Goal: Task Accomplishment & Management: Manage account settings

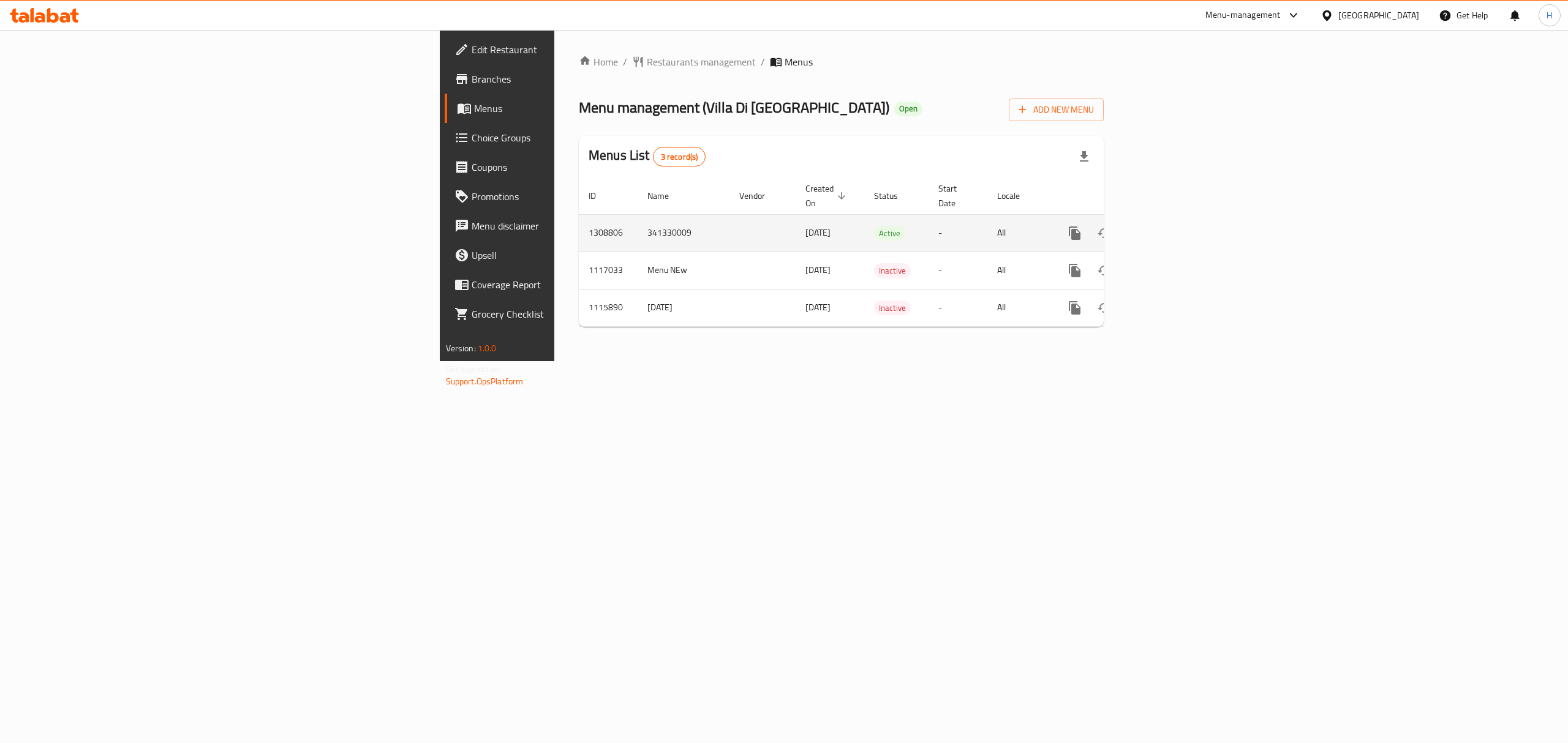
click at [1170, 227] on icon "enhanced table" at bounding box center [1162, 233] width 15 height 15
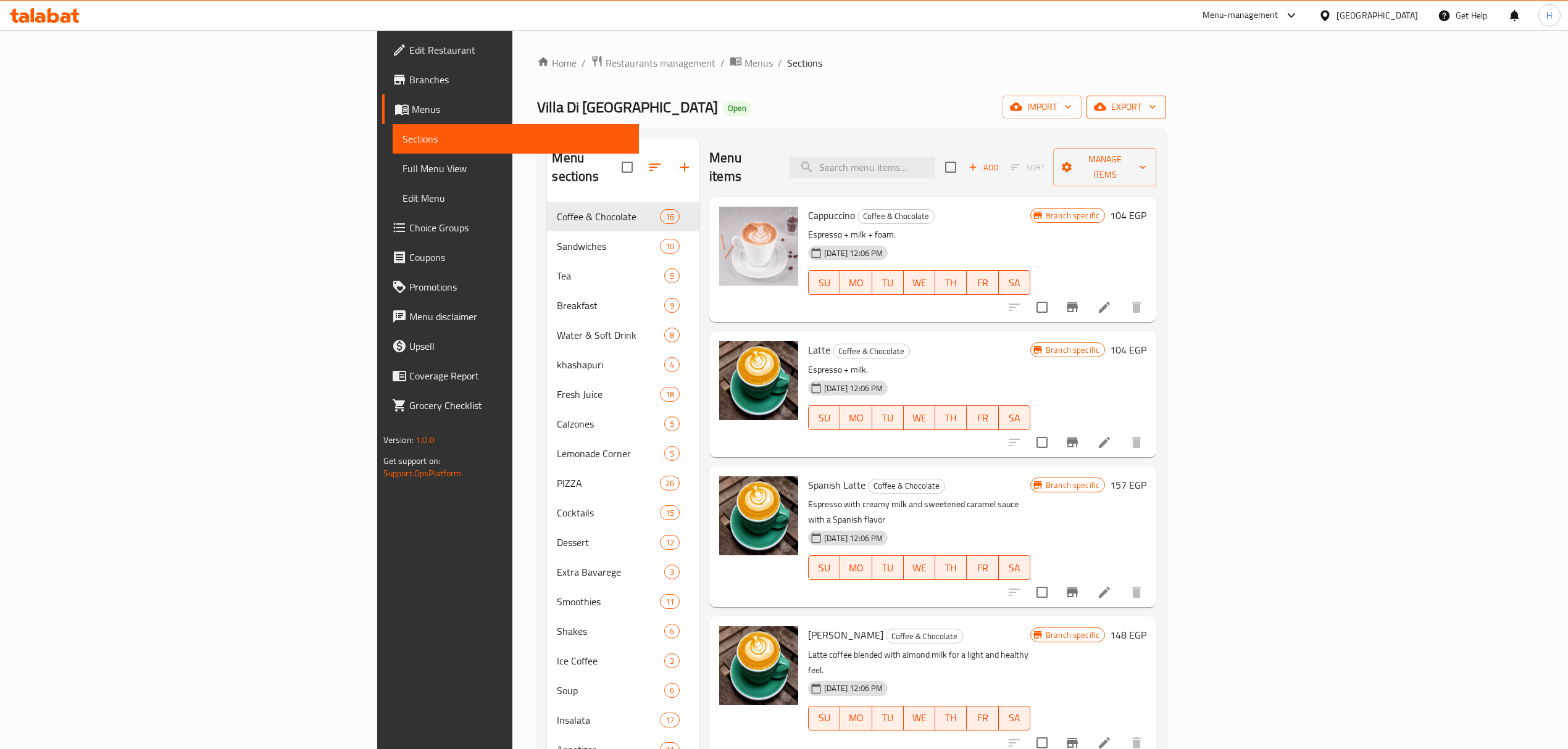
click at [1156, 109] on span "export" at bounding box center [1126, 107] width 60 height 16
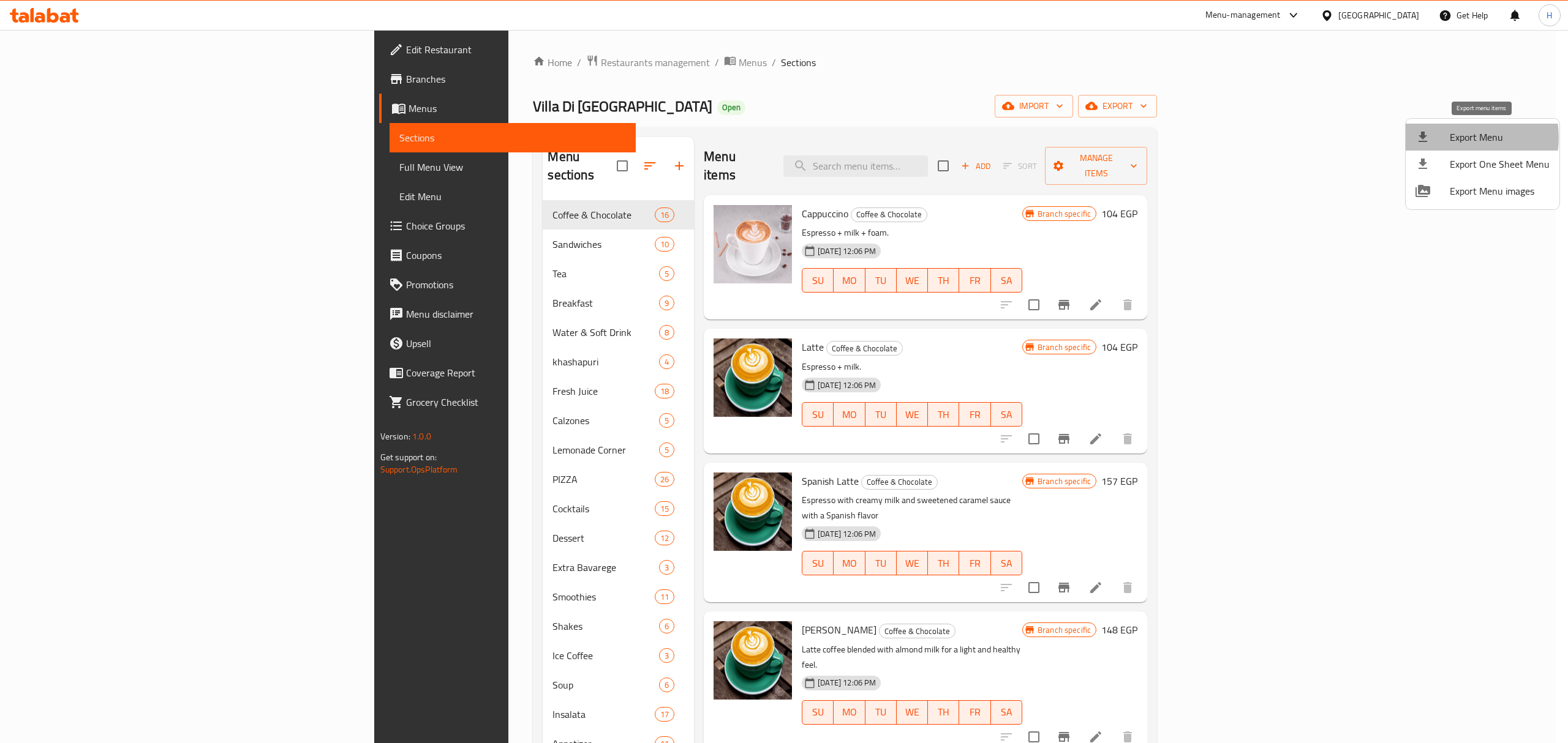
click at [1465, 138] on span "Export Menu" at bounding box center [1499, 137] width 100 height 15
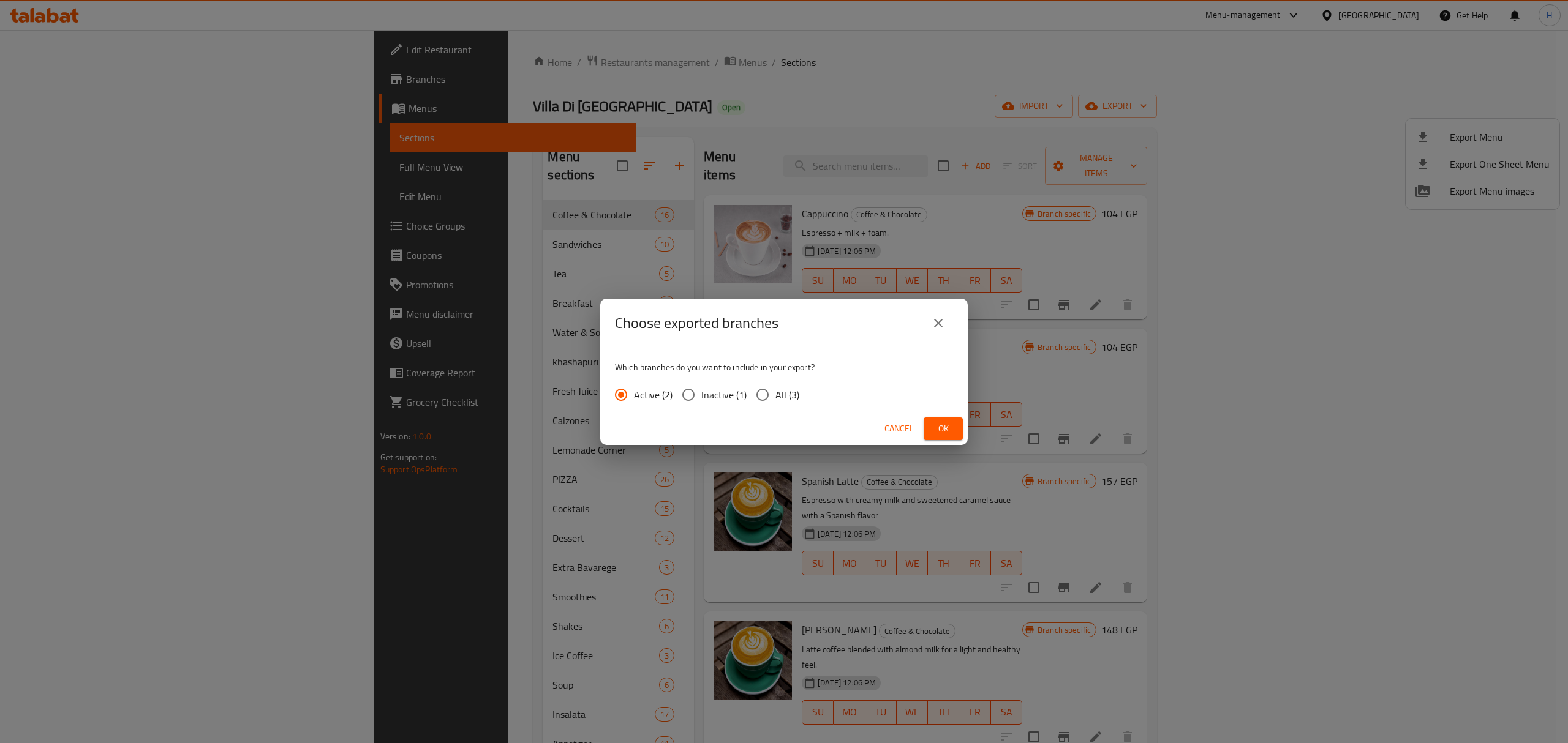
click at [940, 429] on span "Ok" at bounding box center [943, 429] width 20 height 16
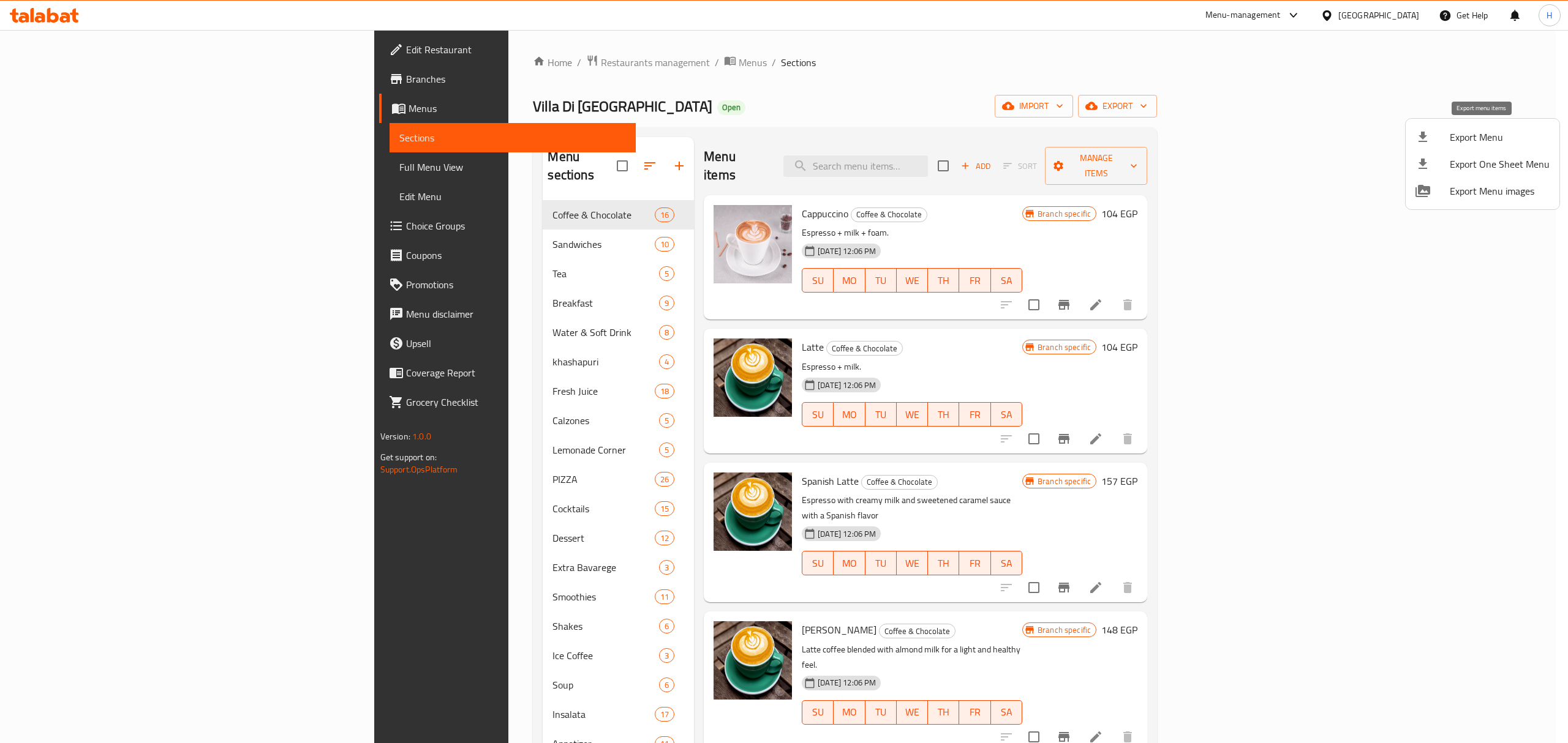
click at [1495, 141] on span "Export Menu" at bounding box center [1499, 137] width 100 height 15
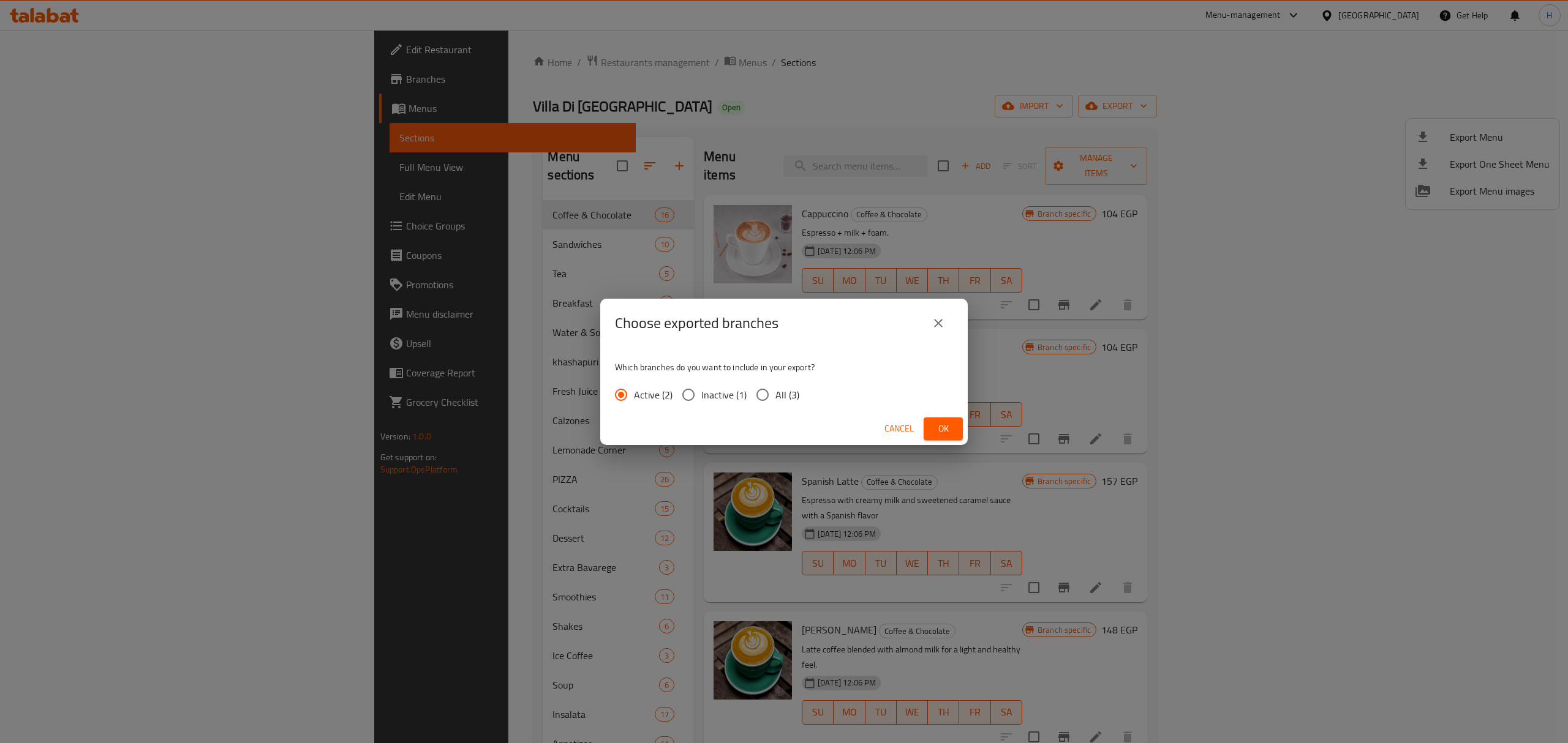
click at [959, 429] on button "Ok" at bounding box center [943, 428] width 39 height 23
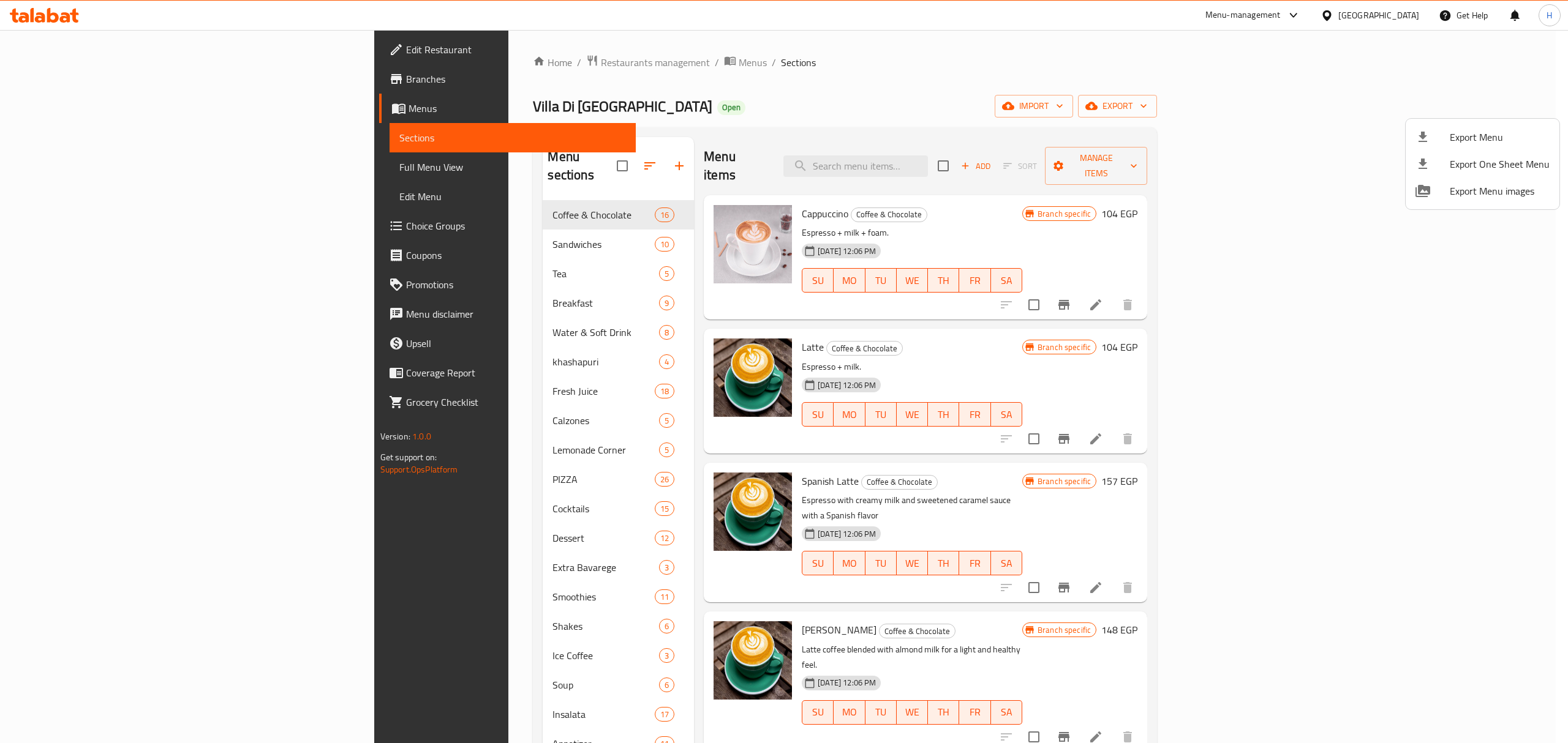
click at [1406, 23] on div at bounding box center [784, 371] width 1568 height 743
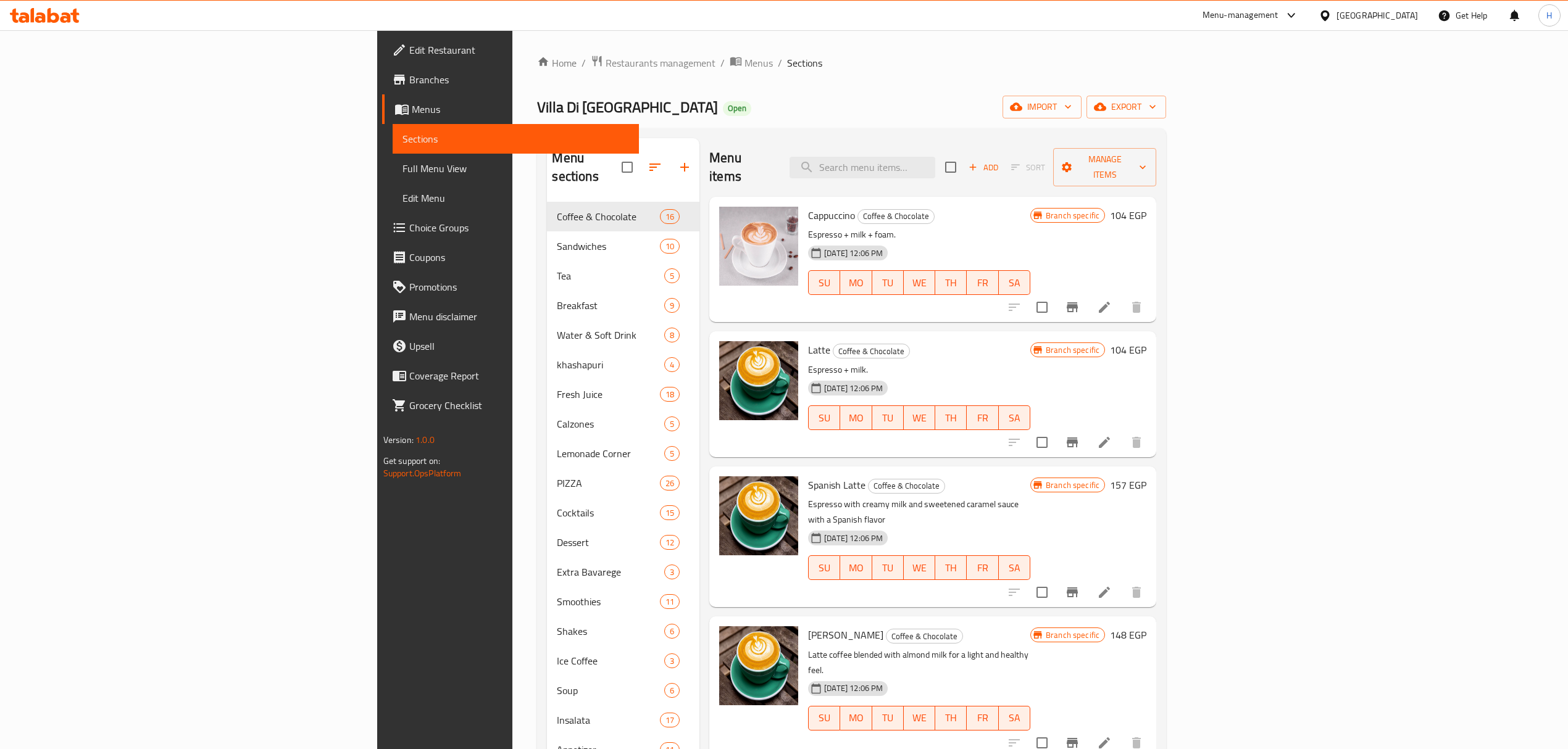
click at [1415, 18] on div "[GEOGRAPHIC_DATA]" at bounding box center [1377, 15] width 81 height 13
click at [1336, 9] on div at bounding box center [1327, 15] width 18 height 13
click at [1304, 324] on div "[GEOGRAPHIC_DATA]" at bounding box center [1284, 323] width 81 height 13
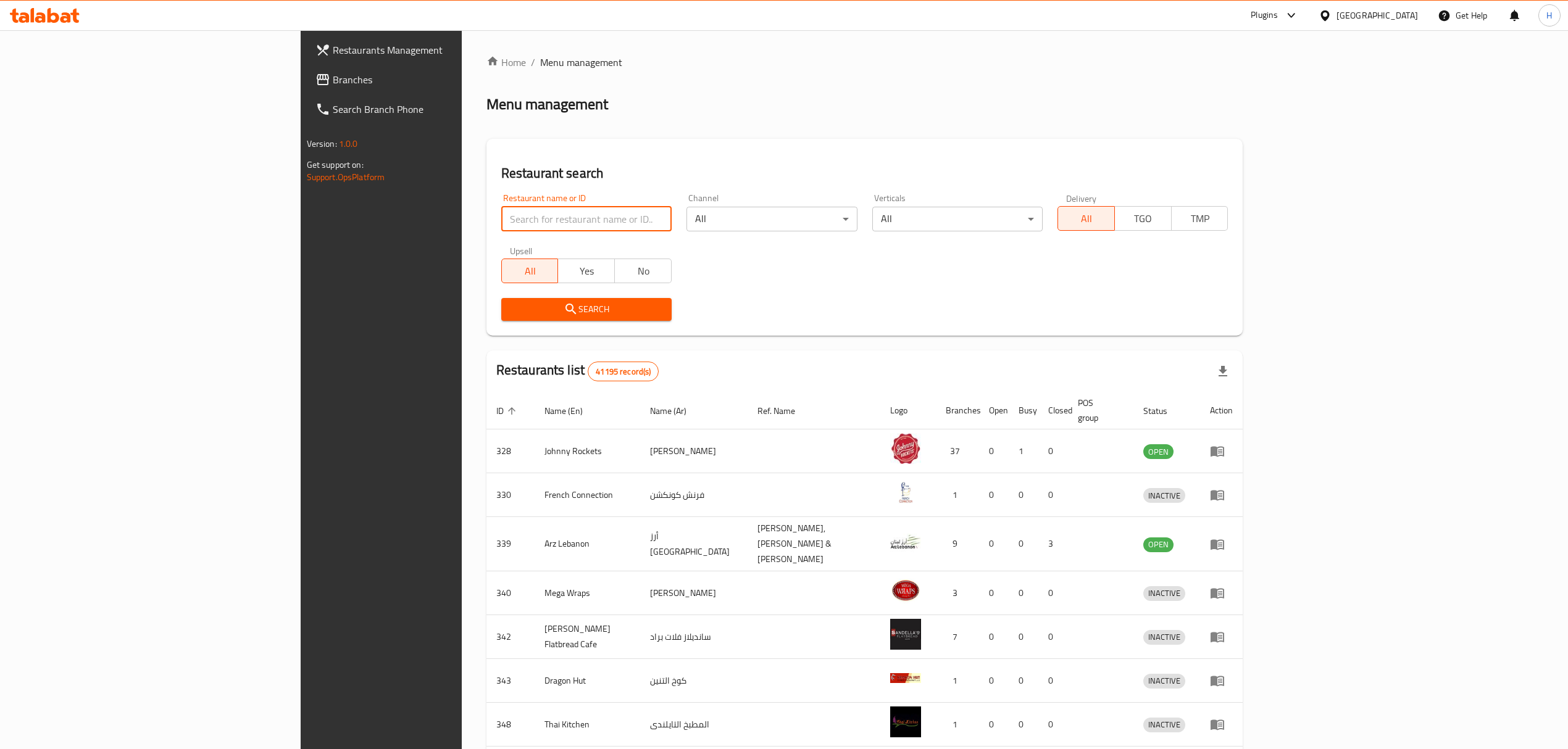
click at [501, 224] on input "search" at bounding box center [586, 218] width 170 height 24
paste input "680575"
type input "680575"
click button "Search" at bounding box center [586, 309] width 170 height 23
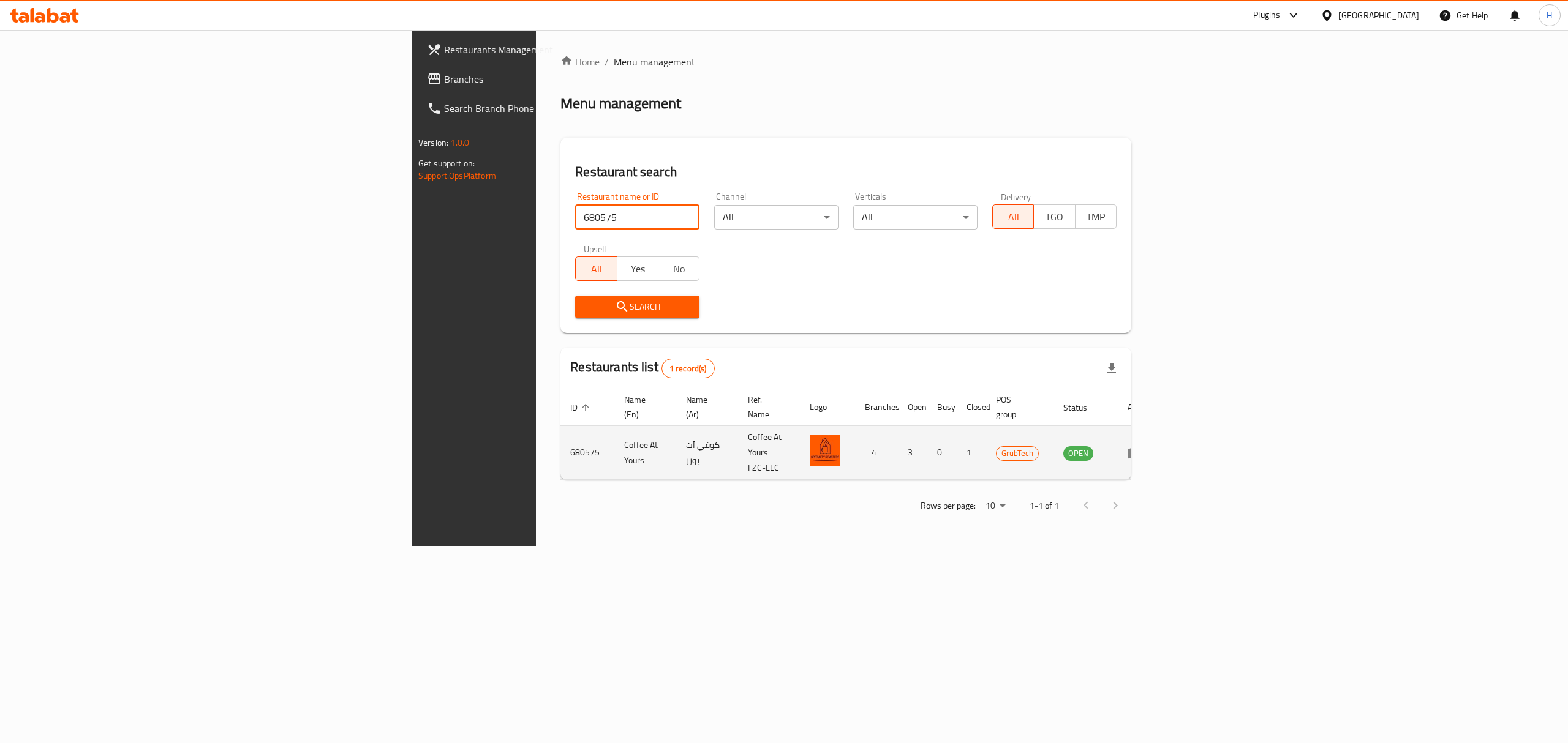
click at [614, 432] on td "Coffee At Yours" at bounding box center [645, 452] width 62 height 54
copy td "Coffee At Yours"
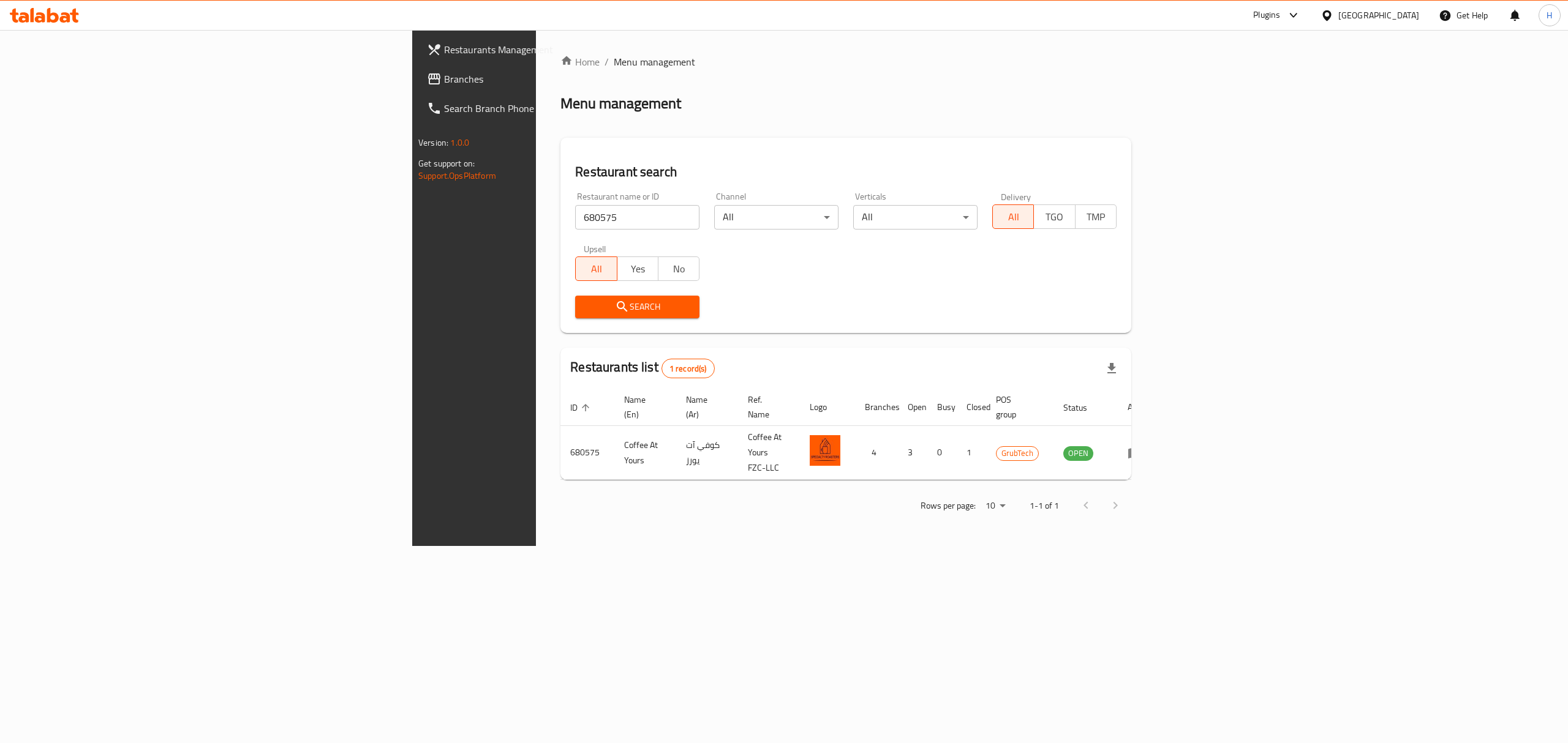
click at [575, 216] on input "680575" at bounding box center [637, 216] width 124 height 24
click at [444, 81] on span "Branches" at bounding box center [554, 79] width 220 height 15
